Goal: Task Accomplishment & Management: Use online tool/utility

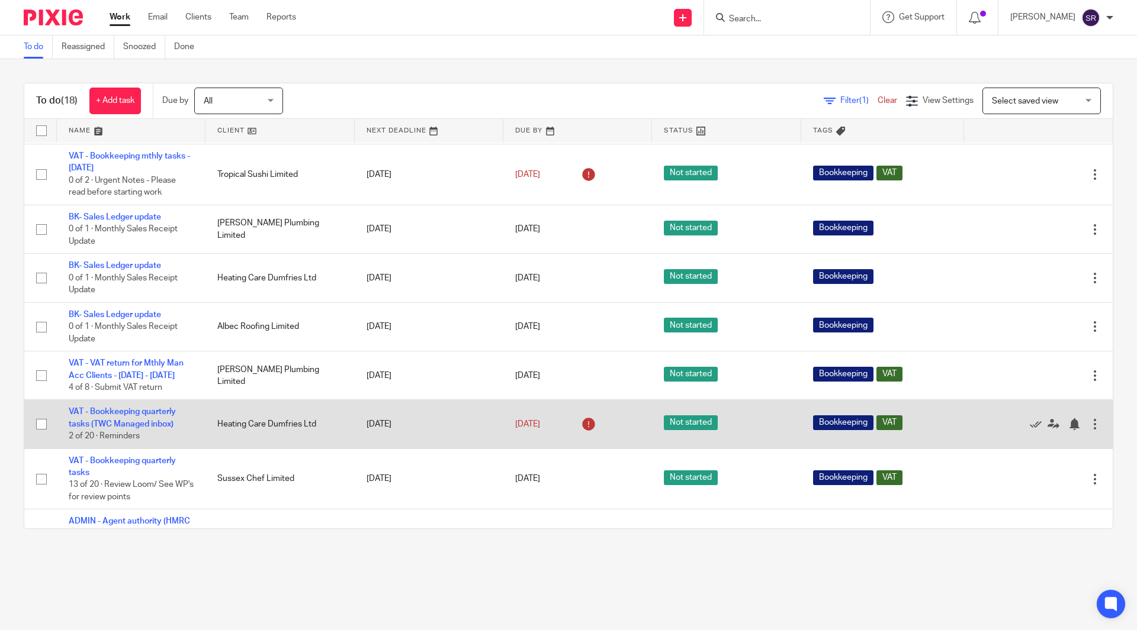
scroll to position [393, 0]
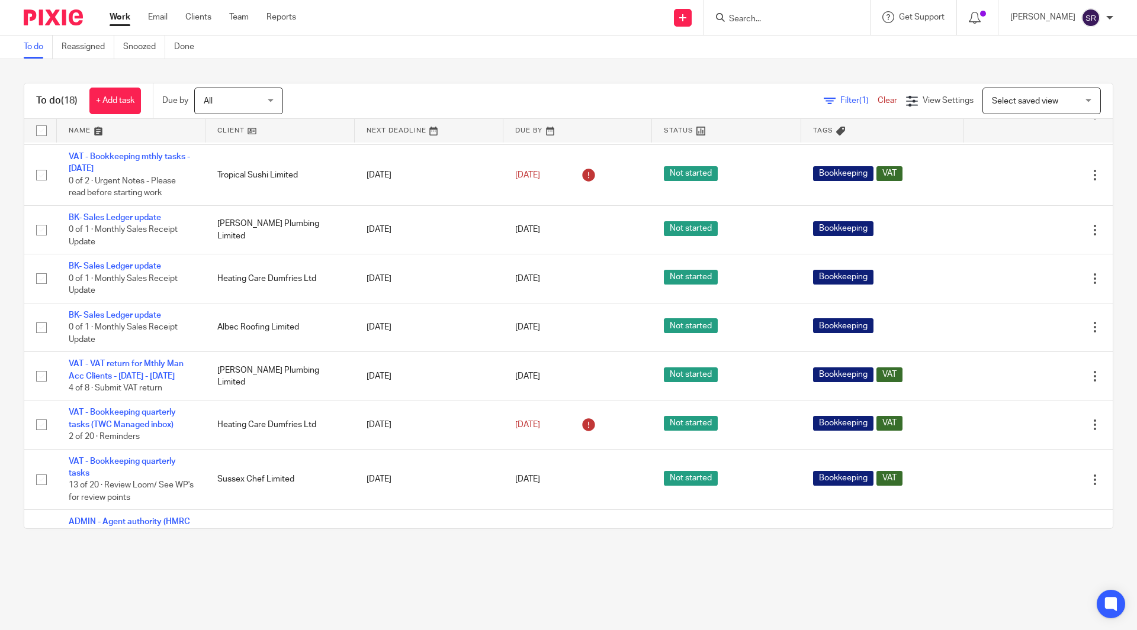
click at [120, 23] on link "Work" at bounding box center [120, 17] width 21 height 12
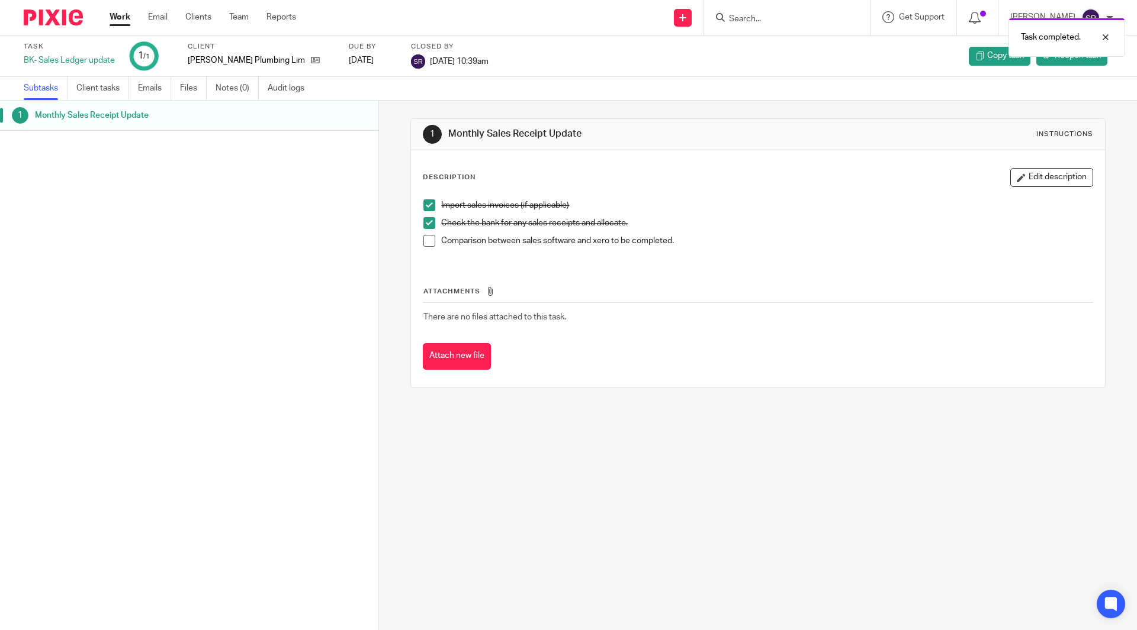
click at [426, 241] on span at bounding box center [429, 241] width 12 height 12
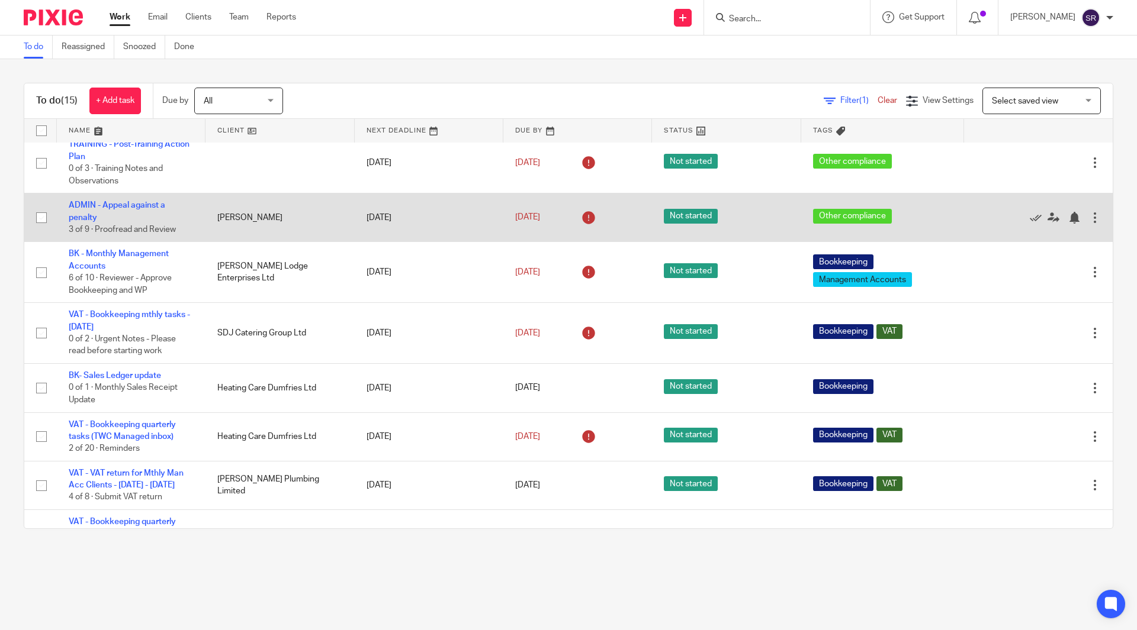
scroll to position [178, 0]
